Goal: Navigation & Orientation: Understand site structure

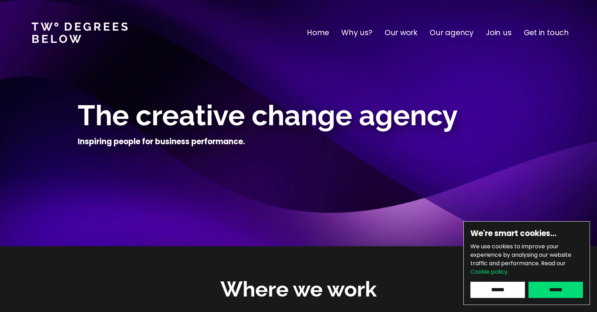
click at [401, 31] on p "Our work" at bounding box center [401, 32] width 33 height 11
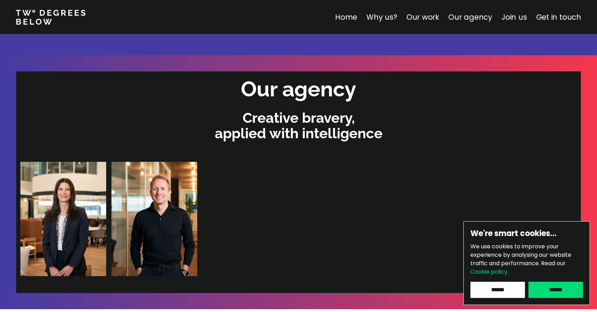
scroll to position [1442, 0]
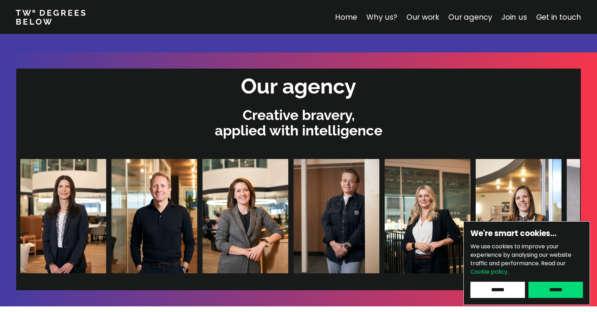
click at [395, 19] on link "Why us?" at bounding box center [382, 17] width 31 height 10
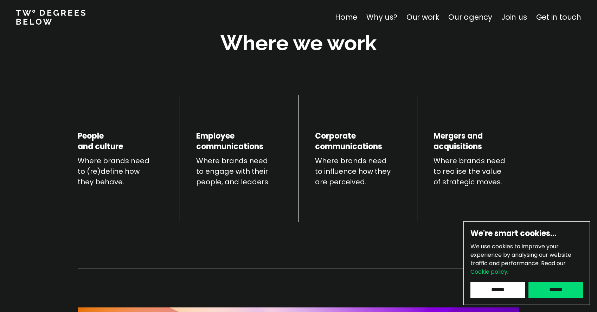
scroll to position [246, 0]
click at [428, 16] on link "Our work" at bounding box center [423, 17] width 33 height 10
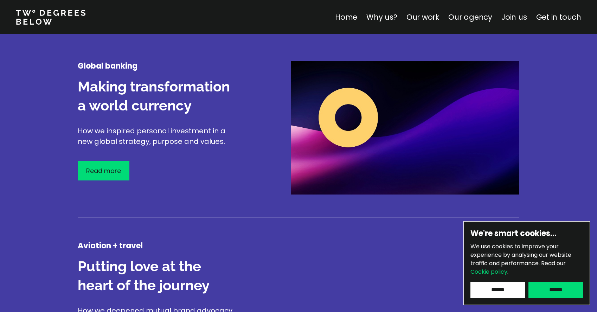
scroll to position [887, 0]
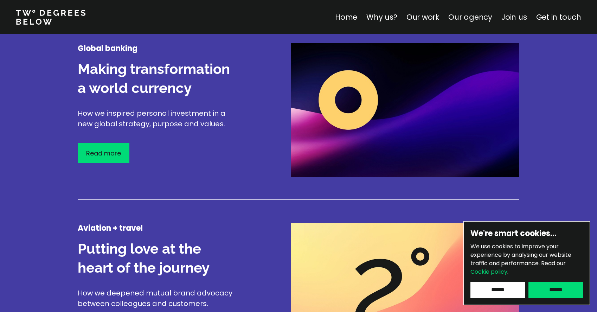
click at [491, 19] on link "Our agency" at bounding box center [471, 17] width 44 height 10
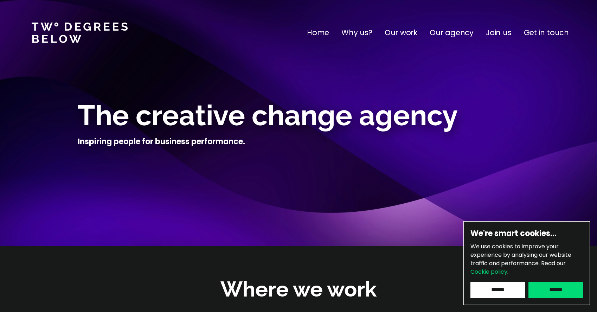
click at [318, 34] on p "Home" at bounding box center [318, 32] width 22 height 11
